Goal: Task Accomplishment & Management: Complete application form

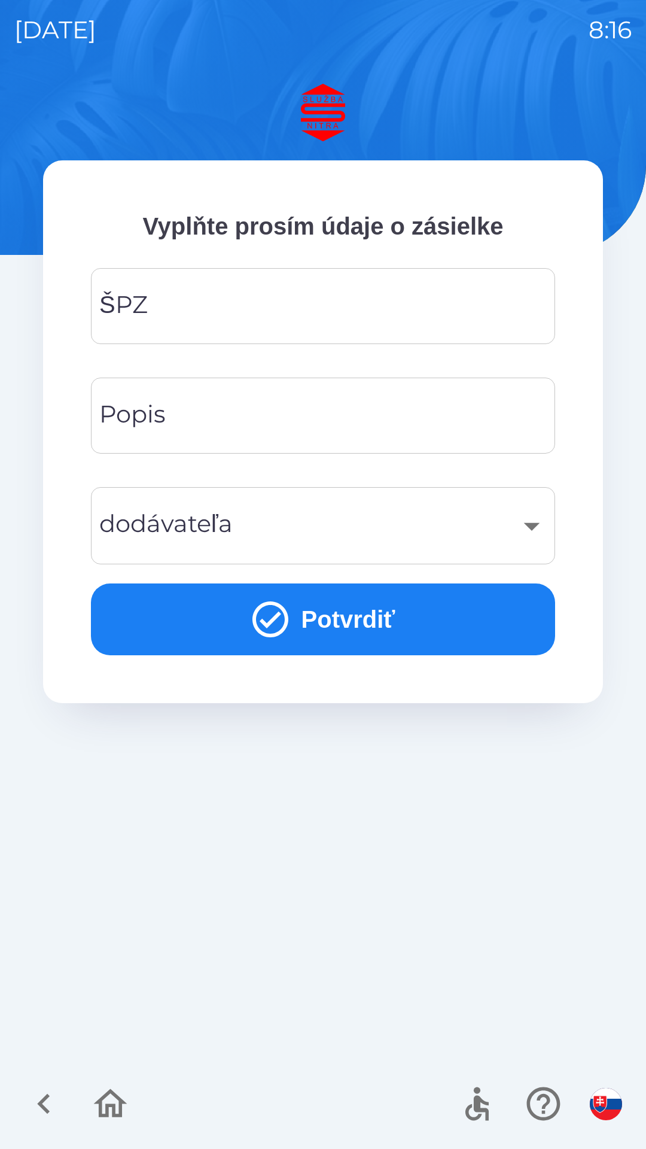
click at [305, 305] on input "ŠPZ" at bounding box center [323, 305] width 436 height 47
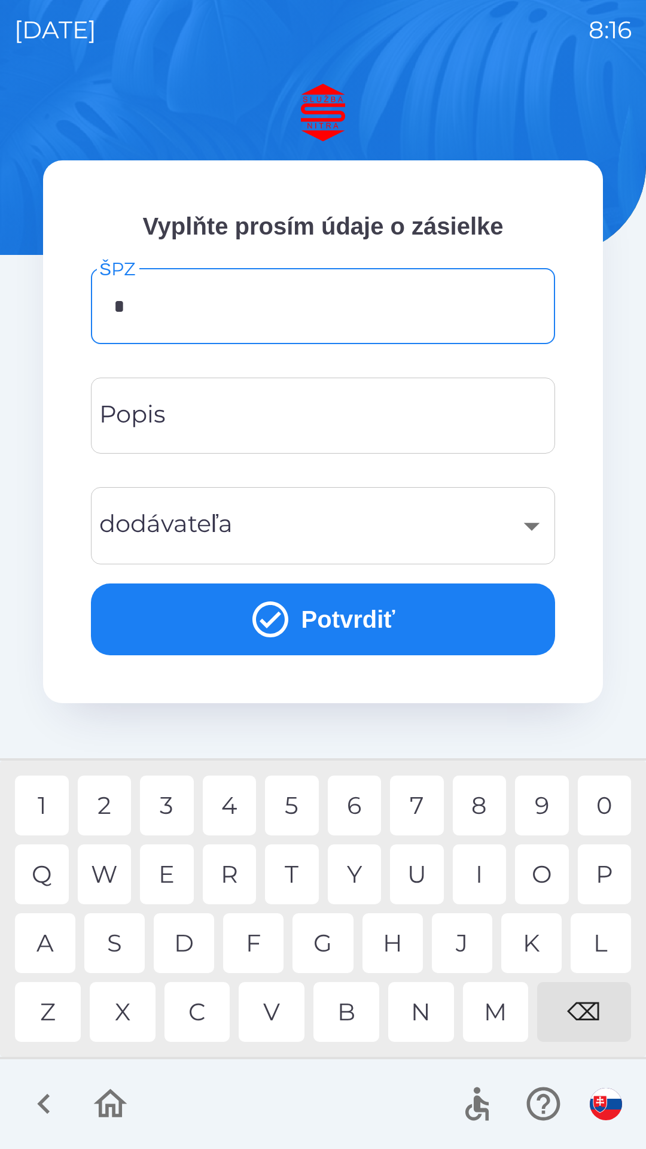
click at [418, 1004] on div "N" at bounding box center [421, 1012] width 66 height 60
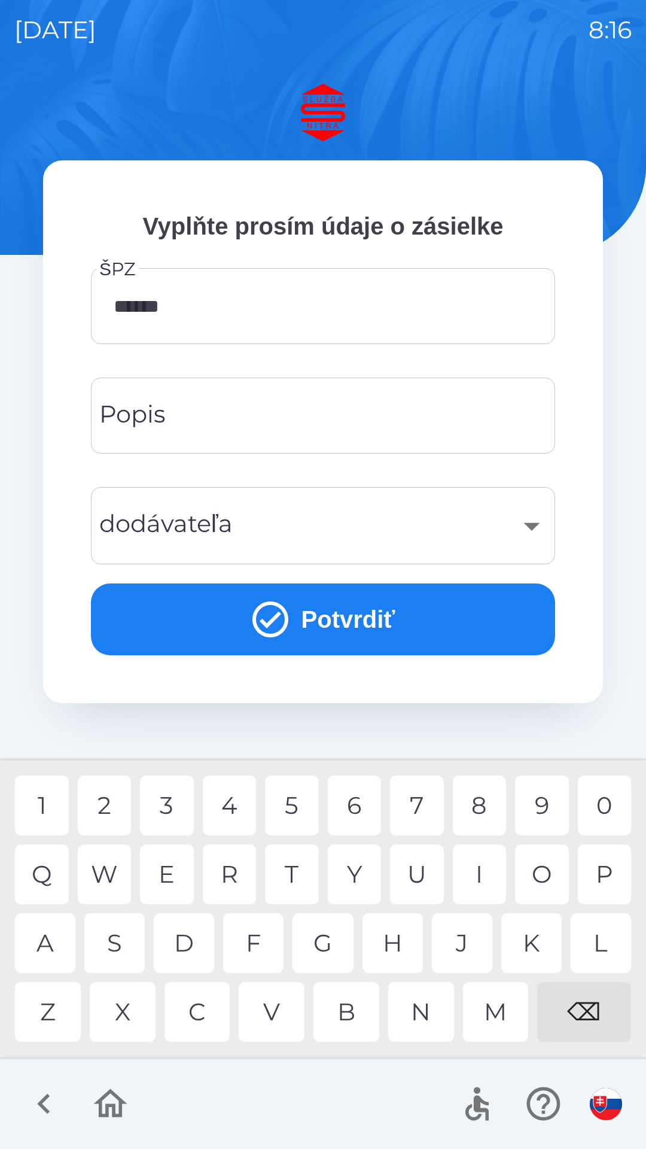
click at [535, 939] on div "K" at bounding box center [532, 943] width 60 height 60
type input "*******"
click at [609, 860] on div "P" at bounding box center [605, 874] width 54 height 60
click at [333, 624] on button "Potvrdiť" at bounding box center [323, 620] width 464 height 72
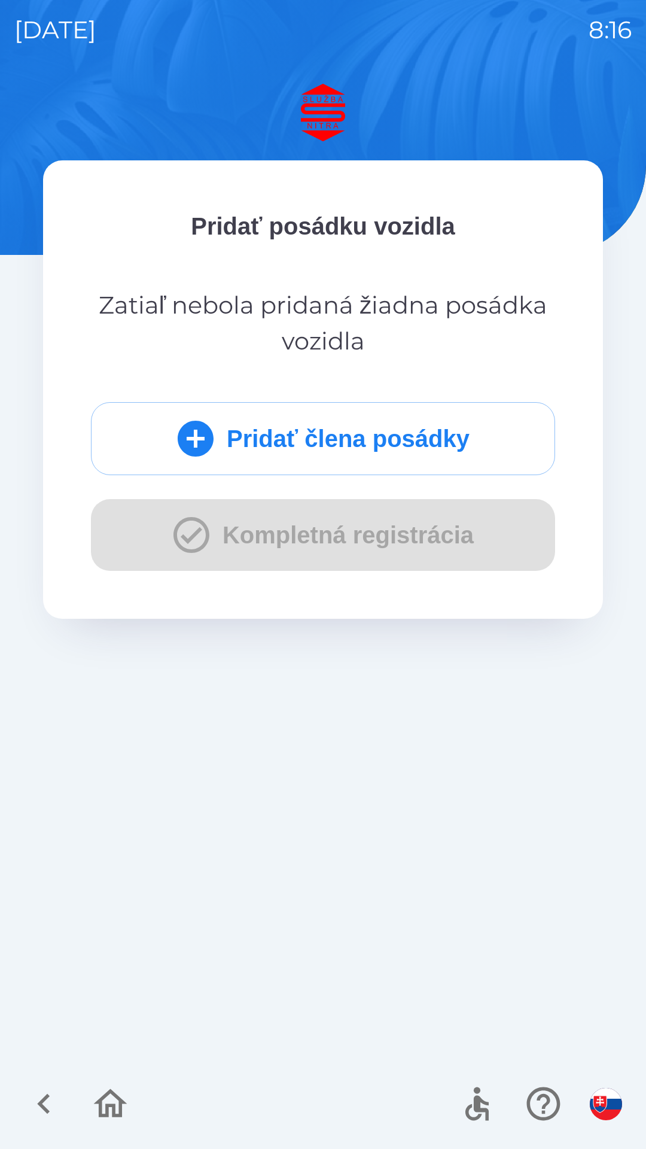
click at [408, 441] on button "Pridať člena posádky" at bounding box center [323, 438] width 464 height 73
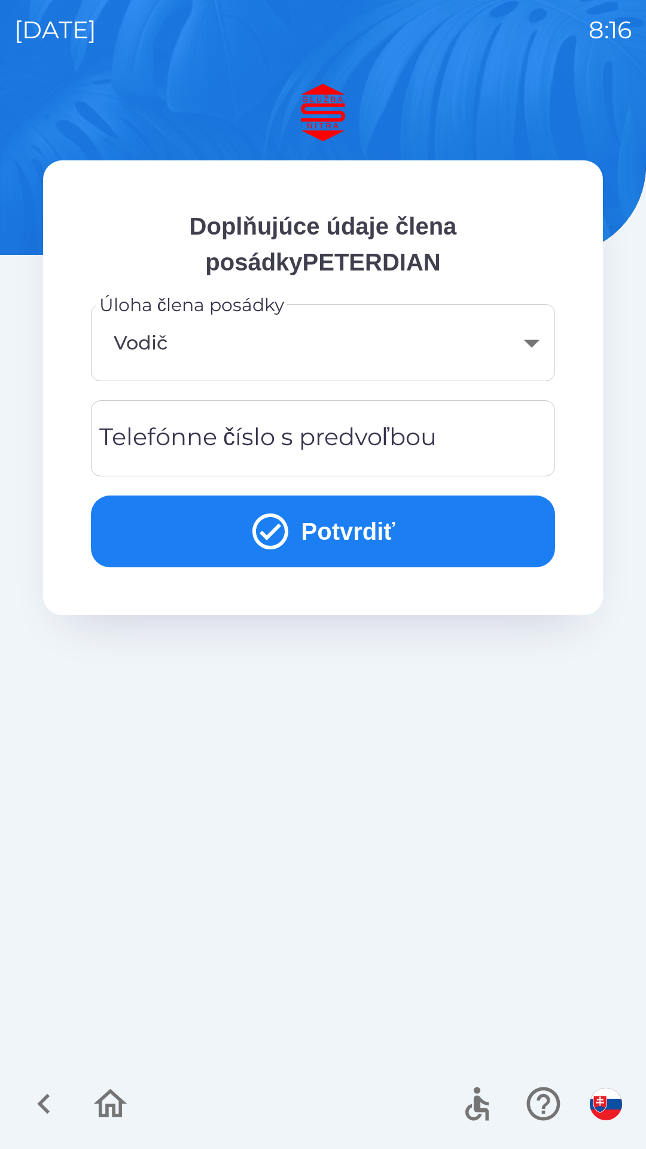
click at [355, 430] on div "Telefónne číslo s predvoľbou Telefónne číslo s predvoľbou" at bounding box center [323, 438] width 464 height 76
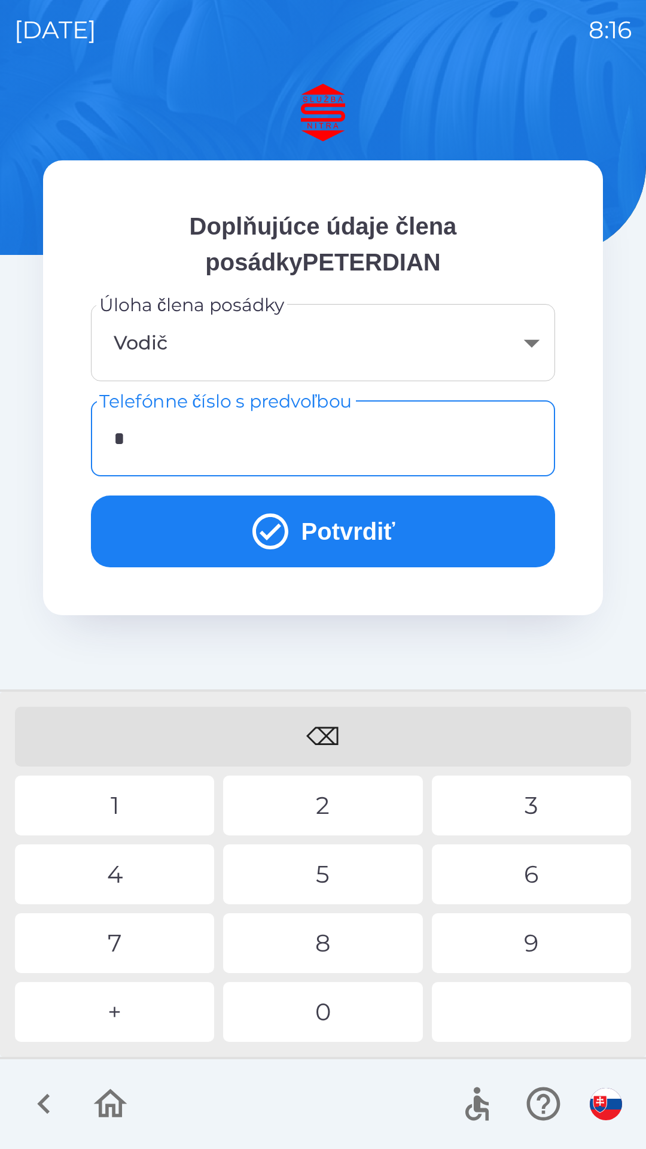
click at [141, 1007] on div "+" at bounding box center [114, 1012] width 199 height 60
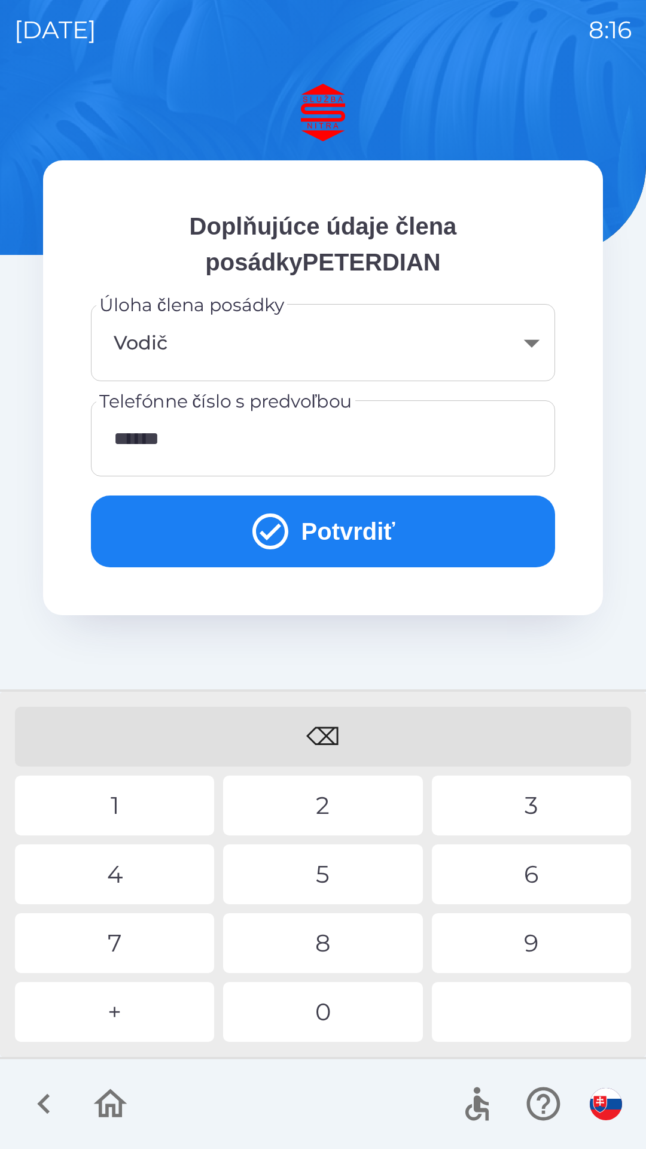
click at [368, 1000] on div "0" at bounding box center [322, 1012] width 199 height 60
click at [341, 797] on div "2" at bounding box center [322, 806] width 199 height 60
click at [330, 859] on div "5" at bounding box center [322, 874] width 199 height 60
type input "**********"
click at [348, 522] on button "Potvrdiť" at bounding box center [323, 532] width 464 height 72
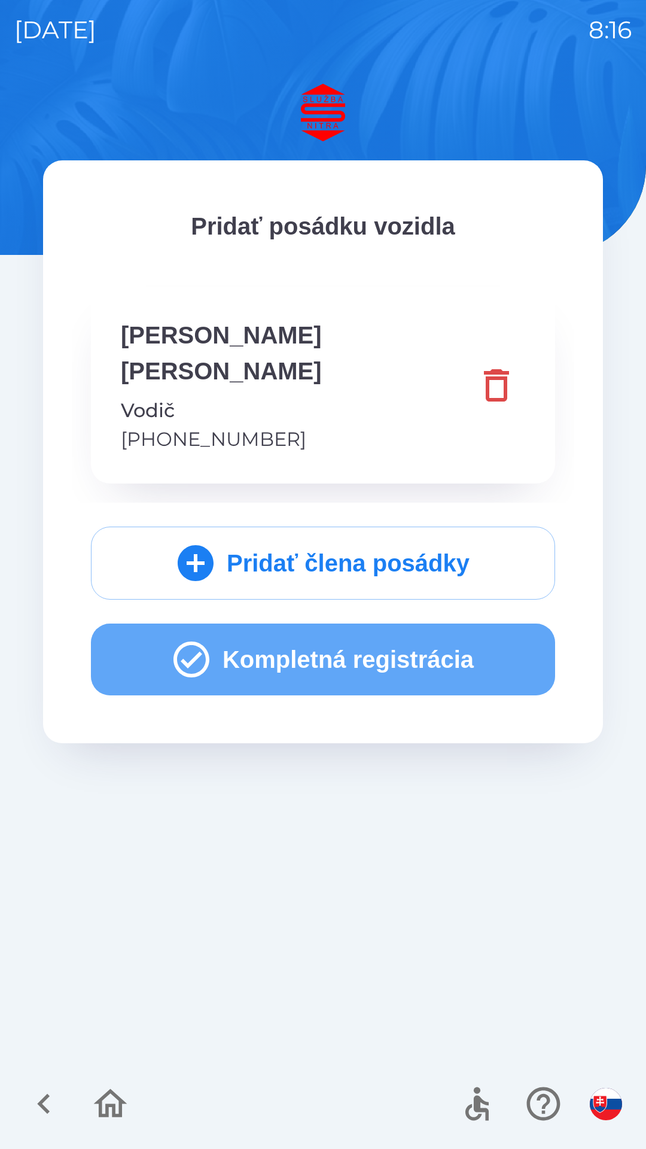
click at [328, 624] on button "Kompletná registrácia" at bounding box center [323, 660] width 464 height 72
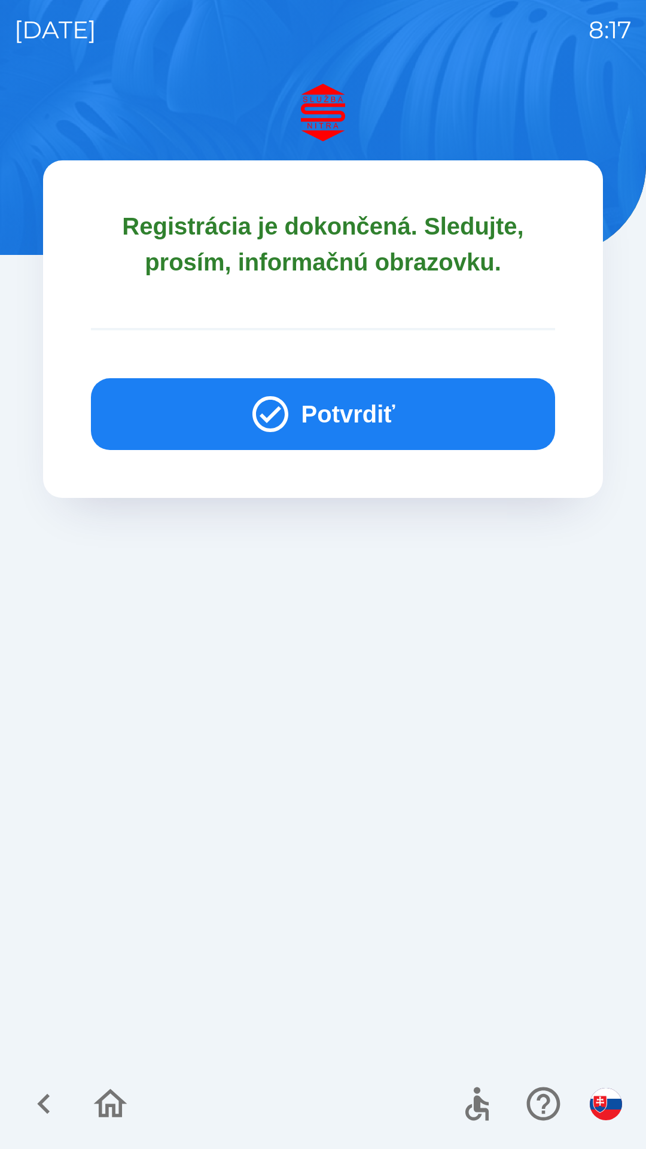
click at [355, 393] on button "Potvrdiť" at bounding box center [323, 414] width 464 height 72
